Goal: Transaction & Acquisition: Subscribe to service/newsletter

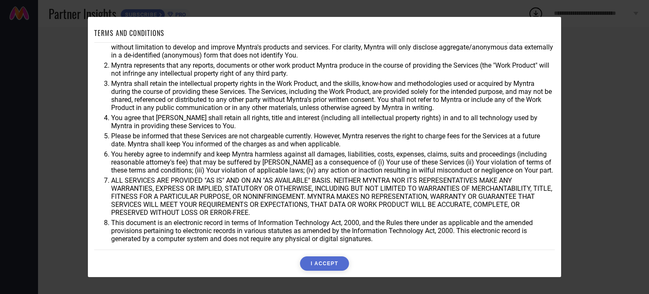
scroll to position [25, 0]
click at [327, 263] on button "I ACCEPT" at bounding box center [324, 263] width 49 height 14
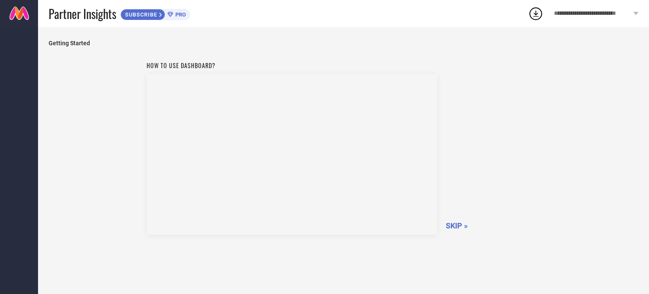
click at [454, 220] on div "How to use dashboard? SKIP »" at bounding box center [344, 146] width 394 height 179
click at [452, 224] on span "SKIP »" at bounding box center [457, 225] width 22 height 9
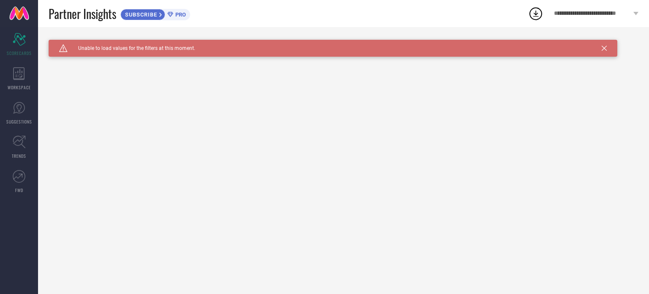
click at [605, 49] on icon at bounding box center [604, 48] width 5 height 5
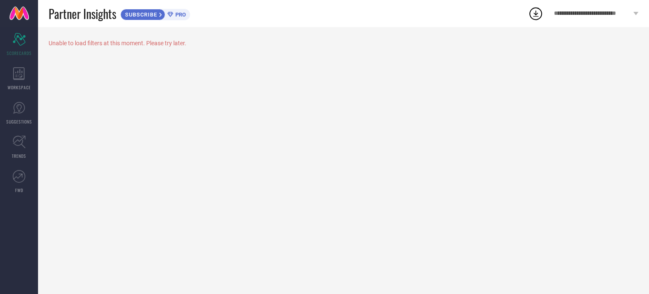
click at [183, 14] on span "PRO" at bounding box center [179, 14] width 13 height 6
click at [156, 12] on span "SUBSCRIBE" at bounding box center [140, 14] width 38 height 6
